Goal: Task Accomplishment & Management: Complete application form

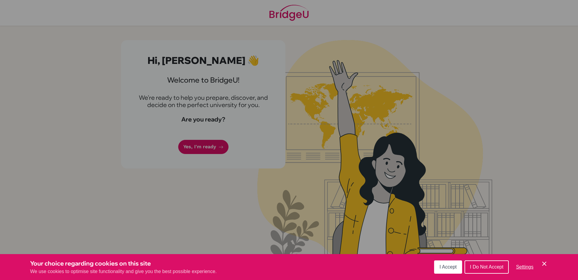
click at [451, 263] on button "I Accept" at bounding box center [448, 266] width 28 height 13
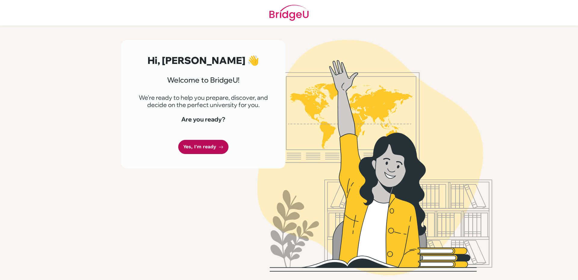
click at [205, 145] on link "Yes, I'm ready" at bounding box center [203, 147] width 50 height 14
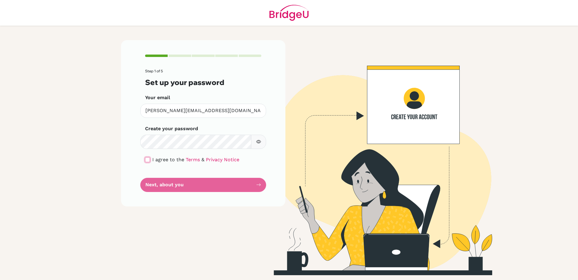
click at [145, 162] on input "checkbox" at bounding box center [147, 159] width 5 height 5
checkbox input "true"
click at [162, 184] on button "Next, about you" at bounding box center [203, 185] width 126 height 14
